Goal: Task Accomplishment & Management: Manage account settings

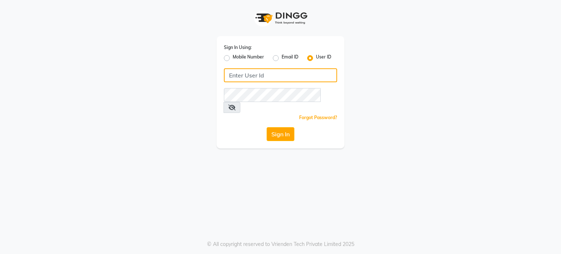
type input "9952551556"
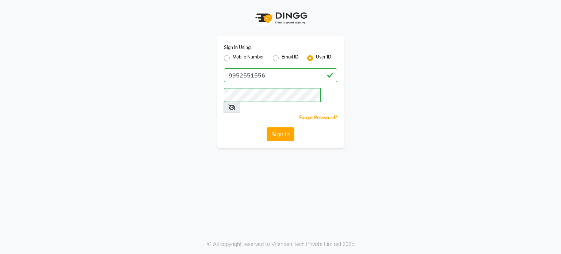
click at [233, 58] on label "Mobile Number" at bounding box center [248, 58] width 31 height 9
click at [233, 58] on input "Mobile Number" at bounding box center [235, 56] width 5 height 5
radio input "true"
radio input "false"
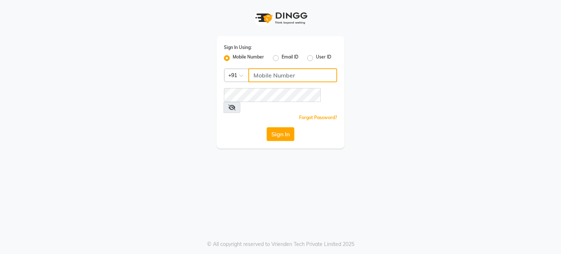
click at [278, 68] on input "Username" at bounding box center [292, 75] width 89 height 14
type input "9952551556"
click at [278, 127] on button "Sign In" at bounding box center [281, 134] width 28 height 14
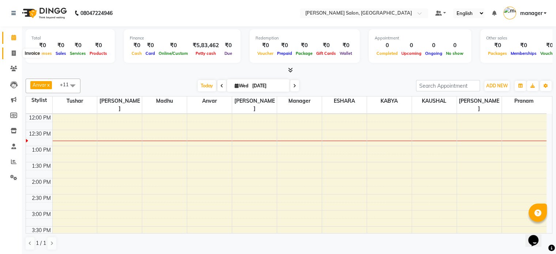
click at [12, 51] on icon at bounding box center [14, 52] width 4 height 5
select select "service"
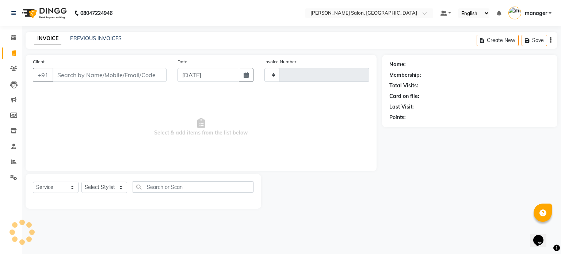
type input "0317"
select select "7119"
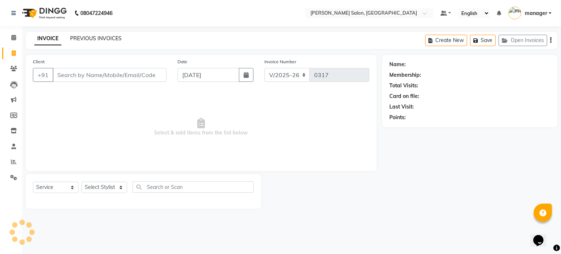
click at [96, 36] on link "PREVIOUS INVOICES" at bounding box center [96, 38] width 52 height 7
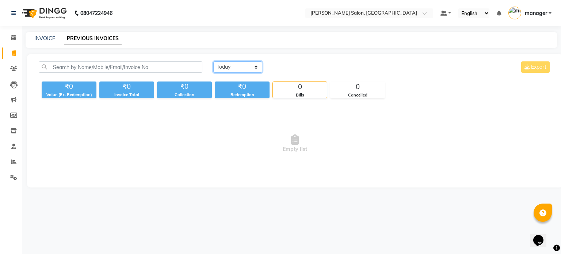
click at [244, 67] on select "[DATE] [DATE] Custom Range" at bounding box center [237, 66] width 49 height 11
select select "[DATE]"
click at [213, 61] on select "[DATE] [DATE] Custom Range" at bounding box center [237, 66] width 49 height 11
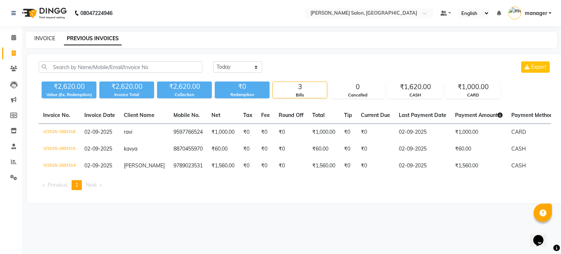
click at [44, 38] on link "INVOICE" at bounding box center [44, 38] width 21 height 7
select select "service"
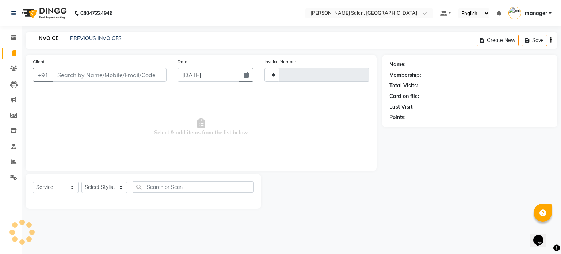
type input "0317"
select select "7119"
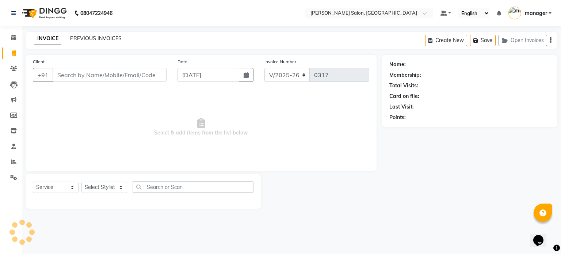
click at [80, 41] on link "PREVIOUS INVOICES" at bounding box center [96, 38] width 52 height 7
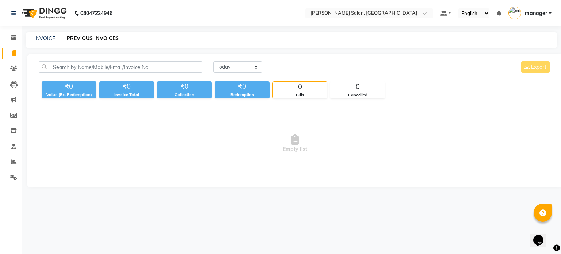
click at [538, 13] on span "manager" at bounding box center [536, 13] width 22 height 8
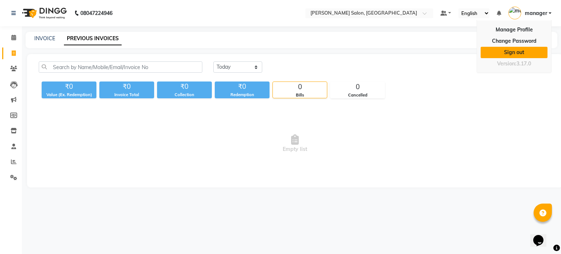
click at [523, 50] on link "Sign out" at bounding box center [514, 52] width 67 height 11
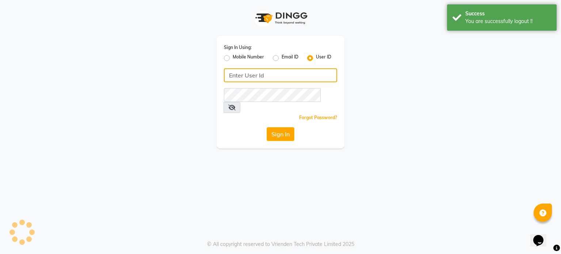
type input "9952551556"
